Goal: Task Accomplishment & Management: Manage account settings

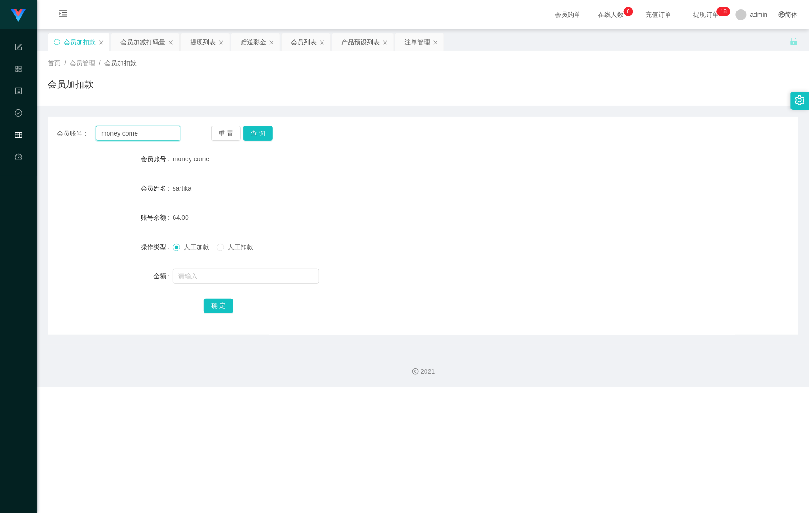
drag, startPoint x: 154, startPoint y: 129, endPoint x: -7, endPoint y: 112, distance: 162.0
click at [0, 112] on html "Shopee Workbench 系统配置 产品管理 内容中心 数据中心 会员管理 平台首页 保存配置 重置配置 整体风格设置 主题色 导航设置 内容区域宽度…" at bounding box center [404, 256] width 809 height 513
paste input "Yuminthai"
type input "Yuminthai"
click at [255, 135] on button "查 询" at bounding box center [257, 133] width 29 height 15
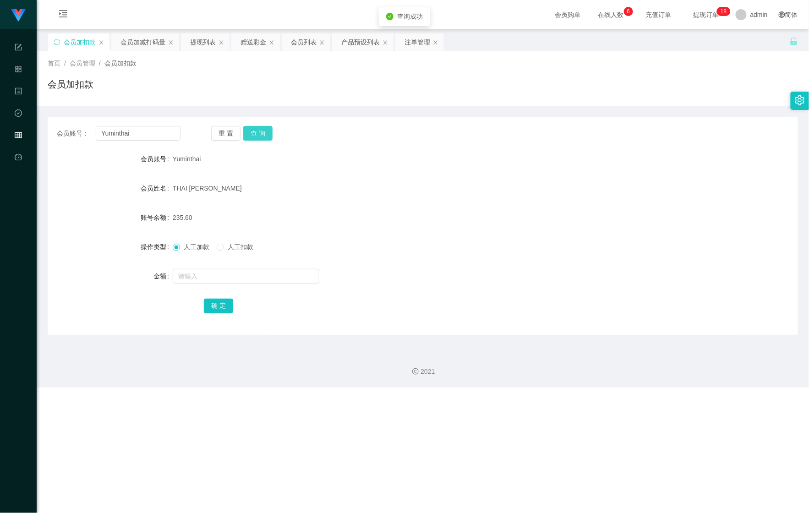
click at [261, 135] on button "查 询" at bounding box center [257, 133] width 29 height 15
click at [229, 275] on input "text" at bounding box center [246, 276] width 147 height 15
type input "100"
click at [229, 307] on button "确 定" at bounding box center [218, 306] width 29 height 15
click at [140, 43] on div "会员加减打码量" at bounding box center [142, 41] width 45 height 17
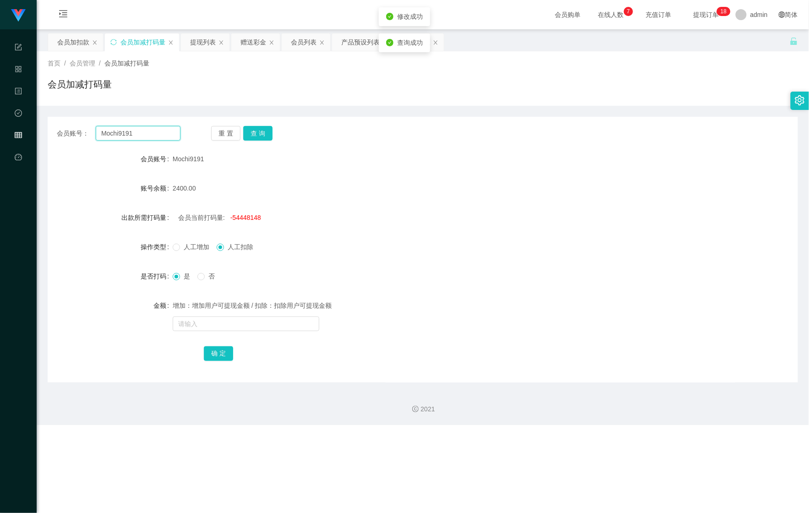
drag, startPoint x: 102, startPoint y: 128, endPoint x: 58, endPoint y: 125, distance: 44.0
click at [59, 125] on div "会员账号： Mochi9191 重 置 查 询 会员账号 Mochi9191 账号余额 2400.00 出款所需打码量 会员当前打码量: -54448148 …" at bounding box center [423, 250] width 750 height 266
paste input "Yuminthai"
type input "Yuminthai"
click at [265, 131] on button "查 询" at bounding box center [257, 133] width 29 height 15
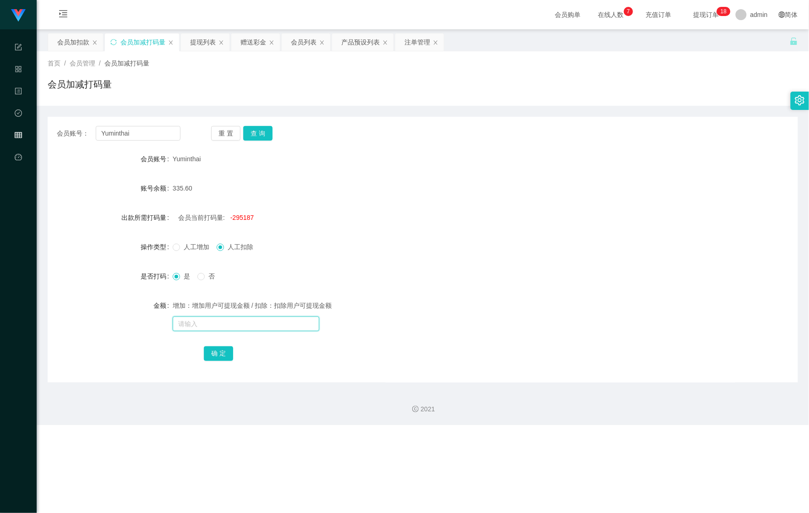
click at [212, 326] on input "text" at bounding box center [246, 323] width 147 height 15
